Goal: Task Accomplishment & Management: Manage account settings

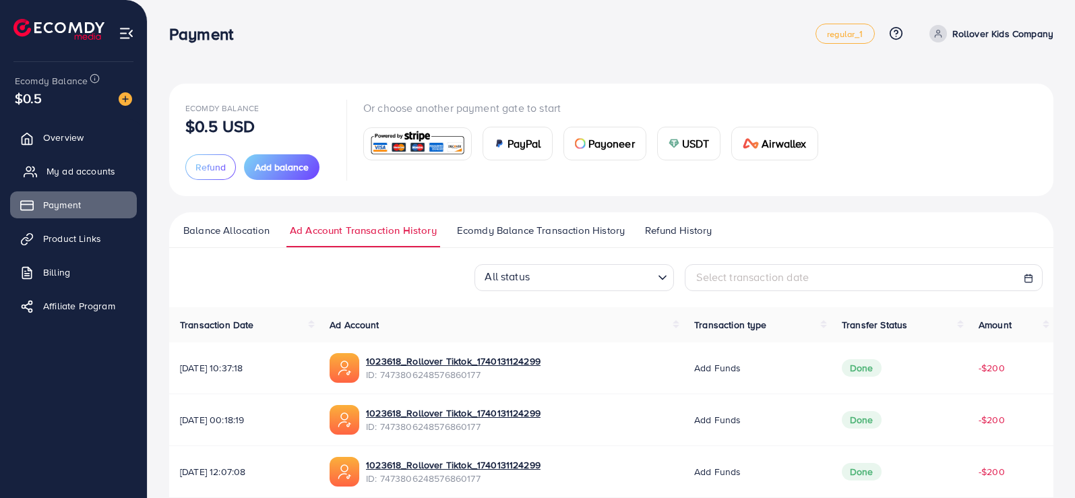
click at [56, 175] on span "My ad accounts" at bounding box center [81, 170] width 69 height 13
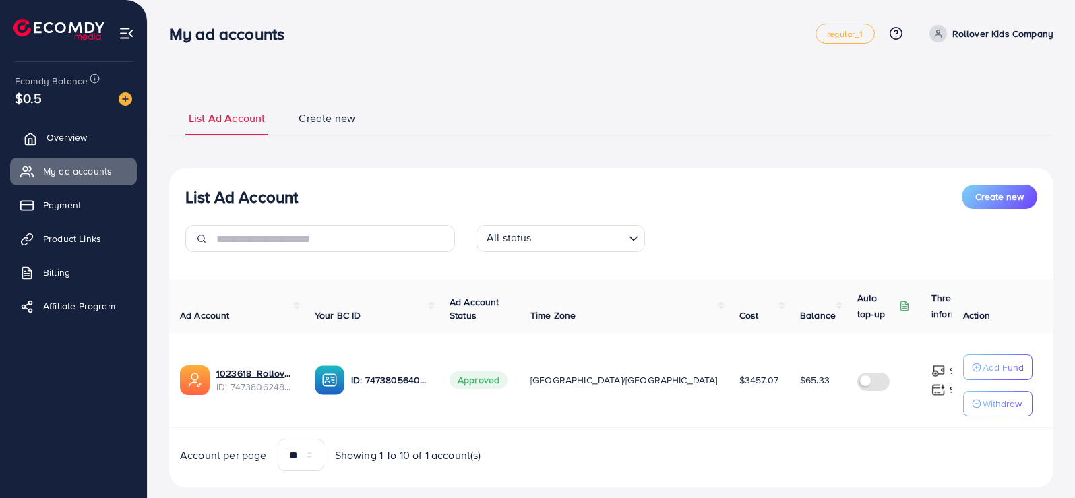
click at [77, 142] on span "Overview" at bounding box center [67, 137] width 40 height 13
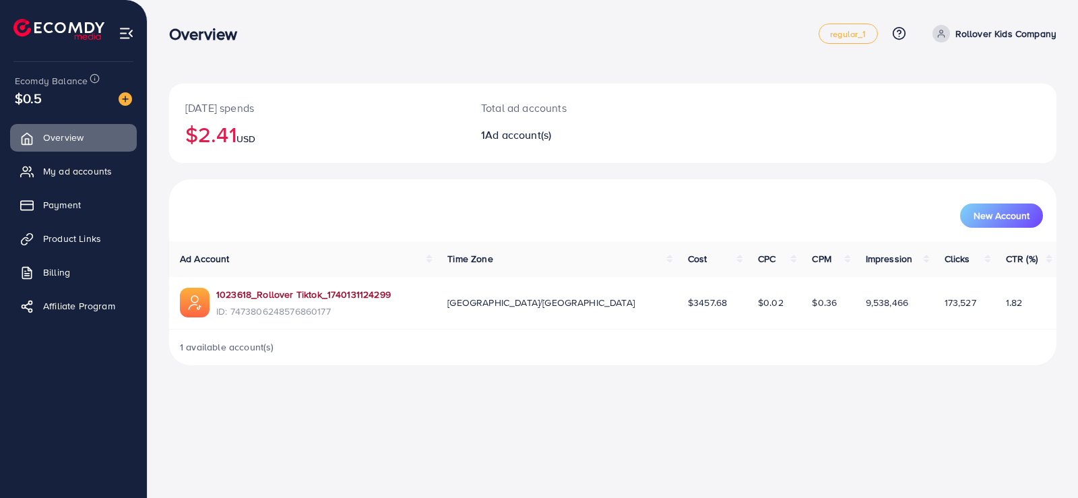
click at [343, 296] on link "1023618_Rollover Tiktok_1740131124299" at bounding box center [303, 294] width 175 height 13
click at [69, 173] on span "My ad accounts" at bounding box center [81, 170] width 69 height 13
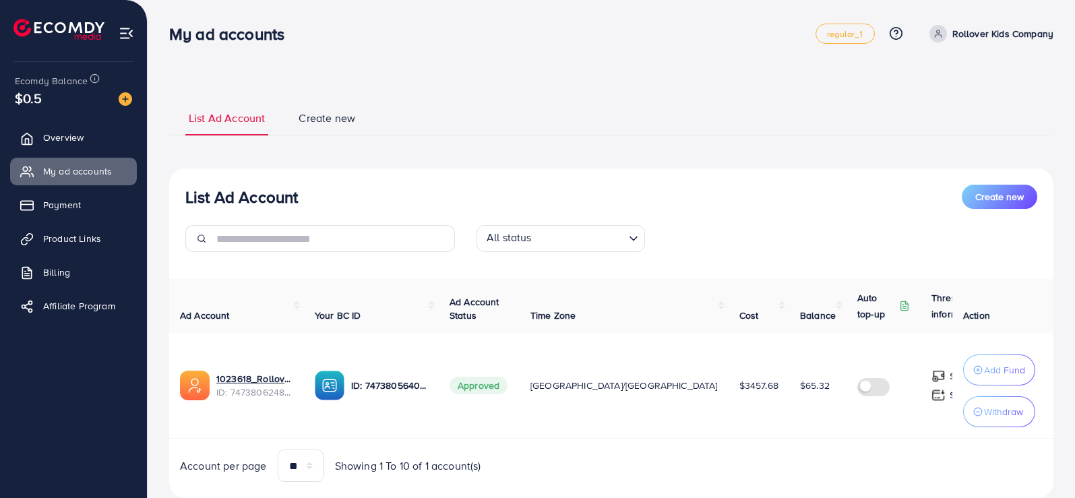
scroll to position [38, 0]
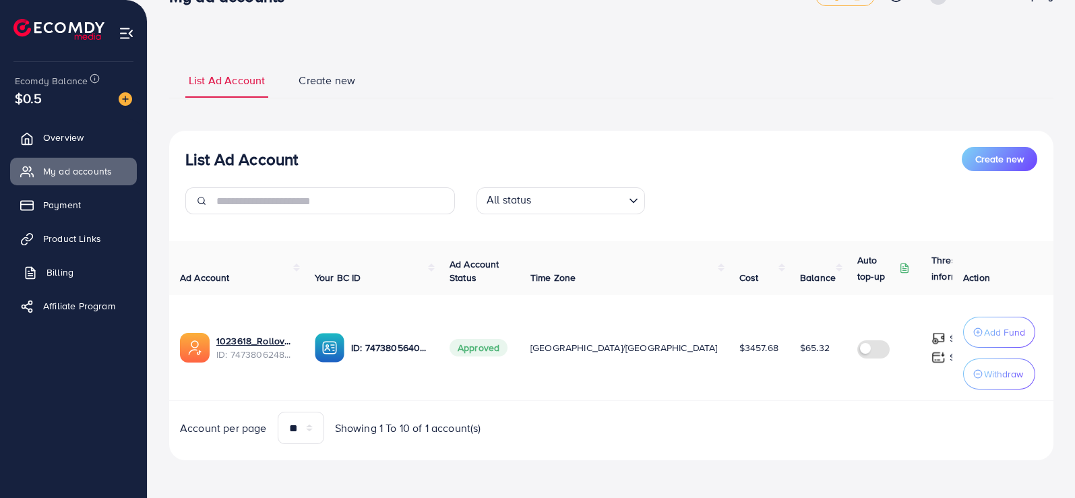
click at [84, 263] on link "Billing" at bounding box center [73, 272] width 127 height 27
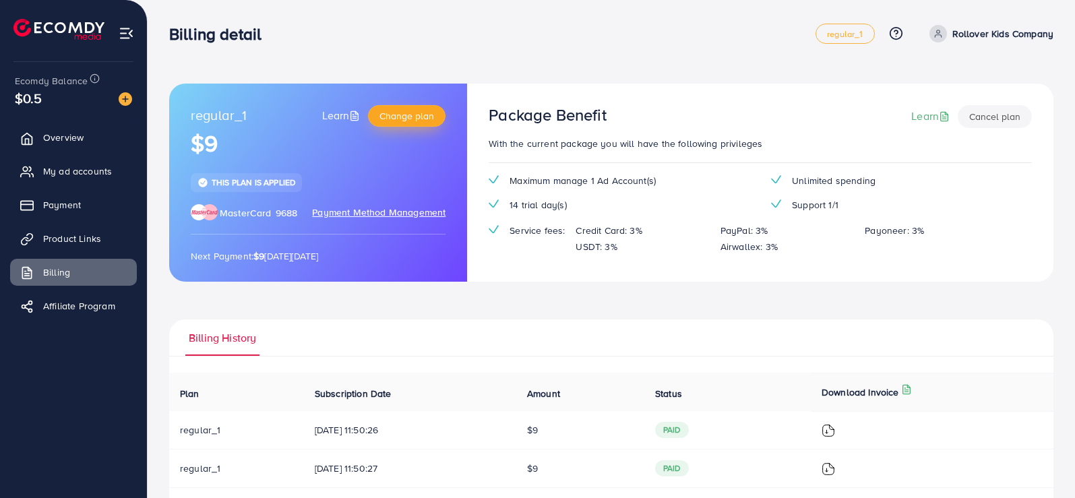
click at [395, 115] on span "Change plan" at bounding box center [406, 115] width 55 height 13
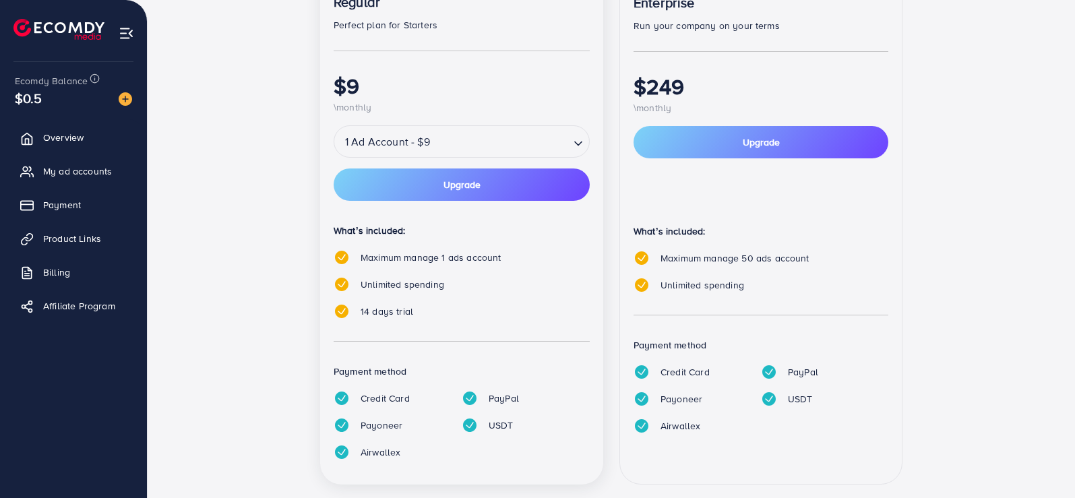
scroll to position [270, 0]
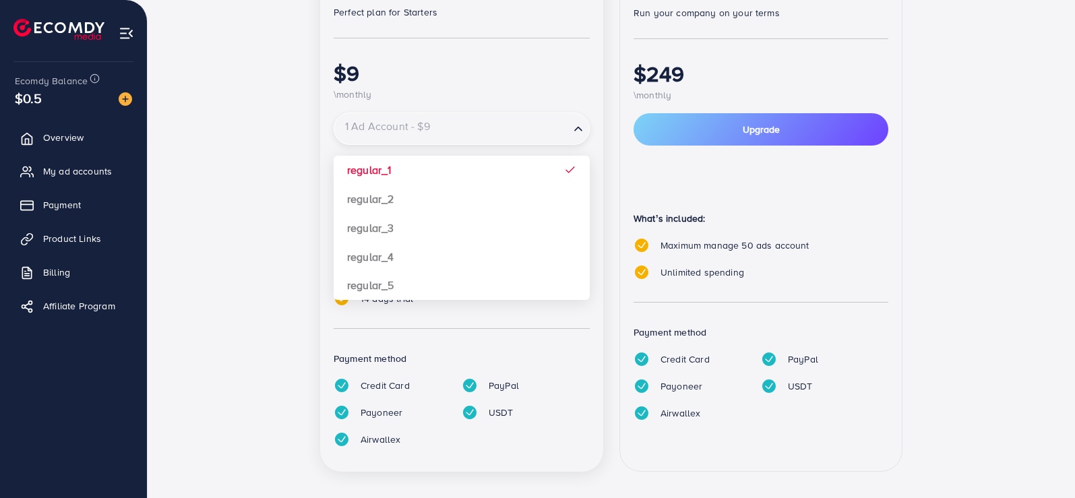
click at [581, 131] on icon "Search for option" at bounding box center [578, 128] width 13 height 13
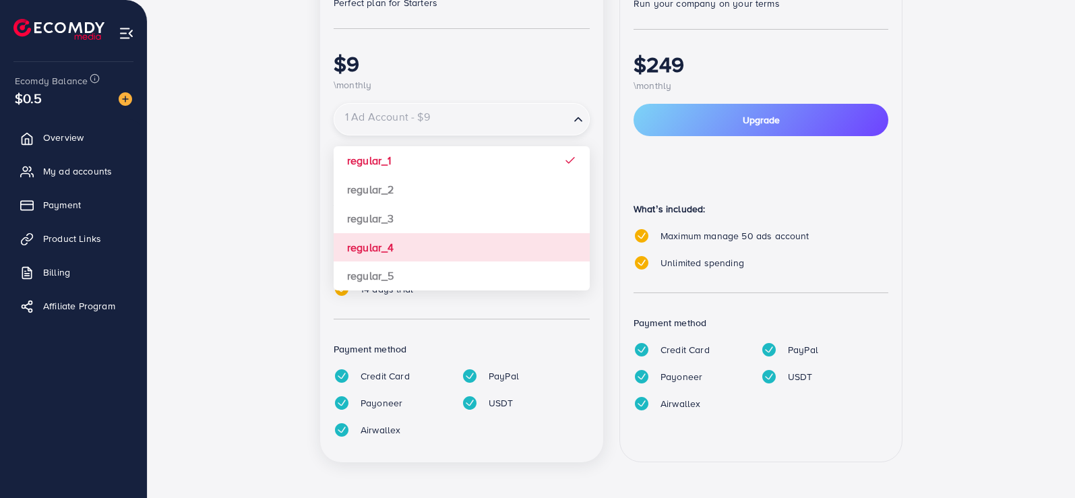
scroll to position [281, 0]
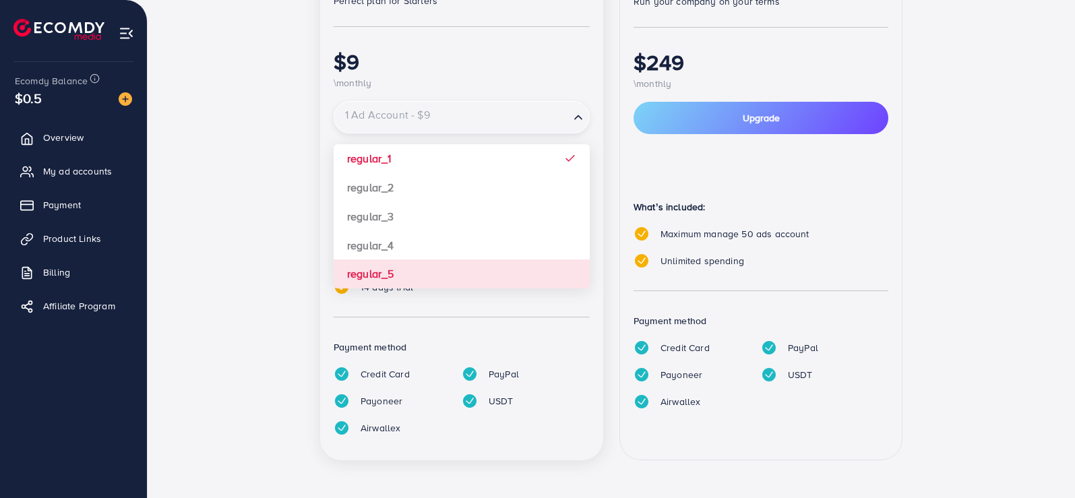
click at [198, 245] on div "One tool for your whole sale needs. Try Ecomdy Media for 14 days to start adver…" at bounding box center [611, 140] width 884 height 674
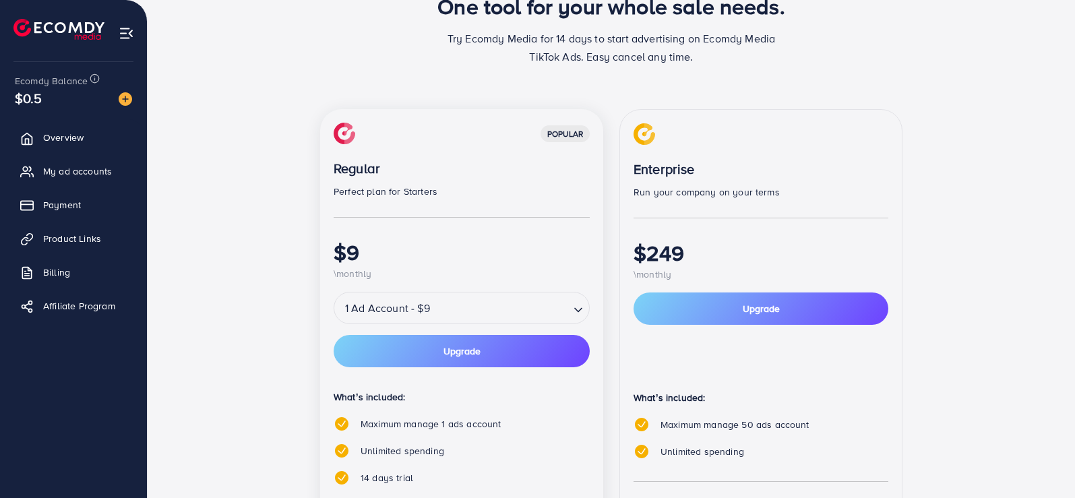
scroll to position [0, 0]
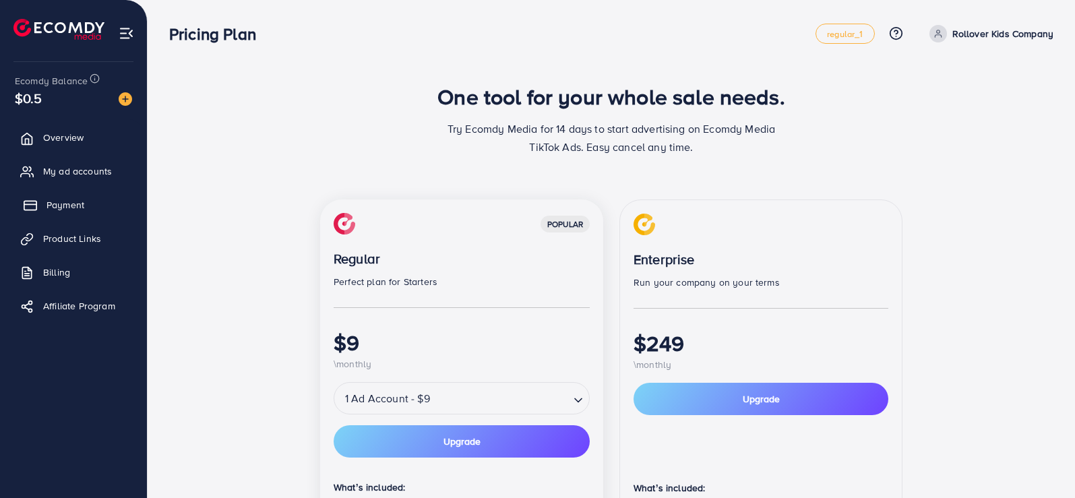
click at [84, 198] on span "Payment" at bounding box center [66, 204] width 38 height 13
